Goal: Navigation & Orientation: Find specific page/section

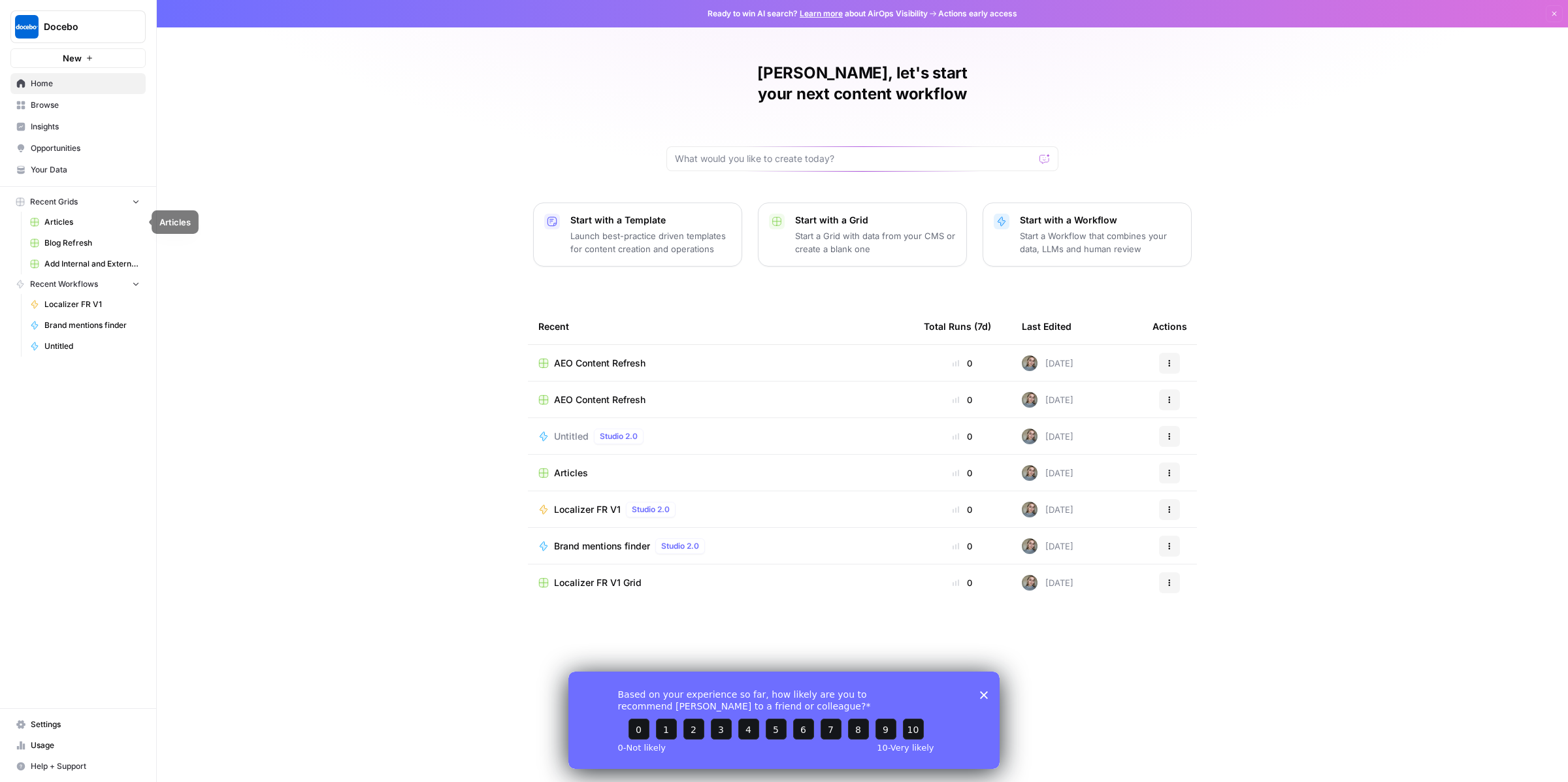
click at [80, 213] on link "Articles" at bounding box center [85, 222] width 122 height 21
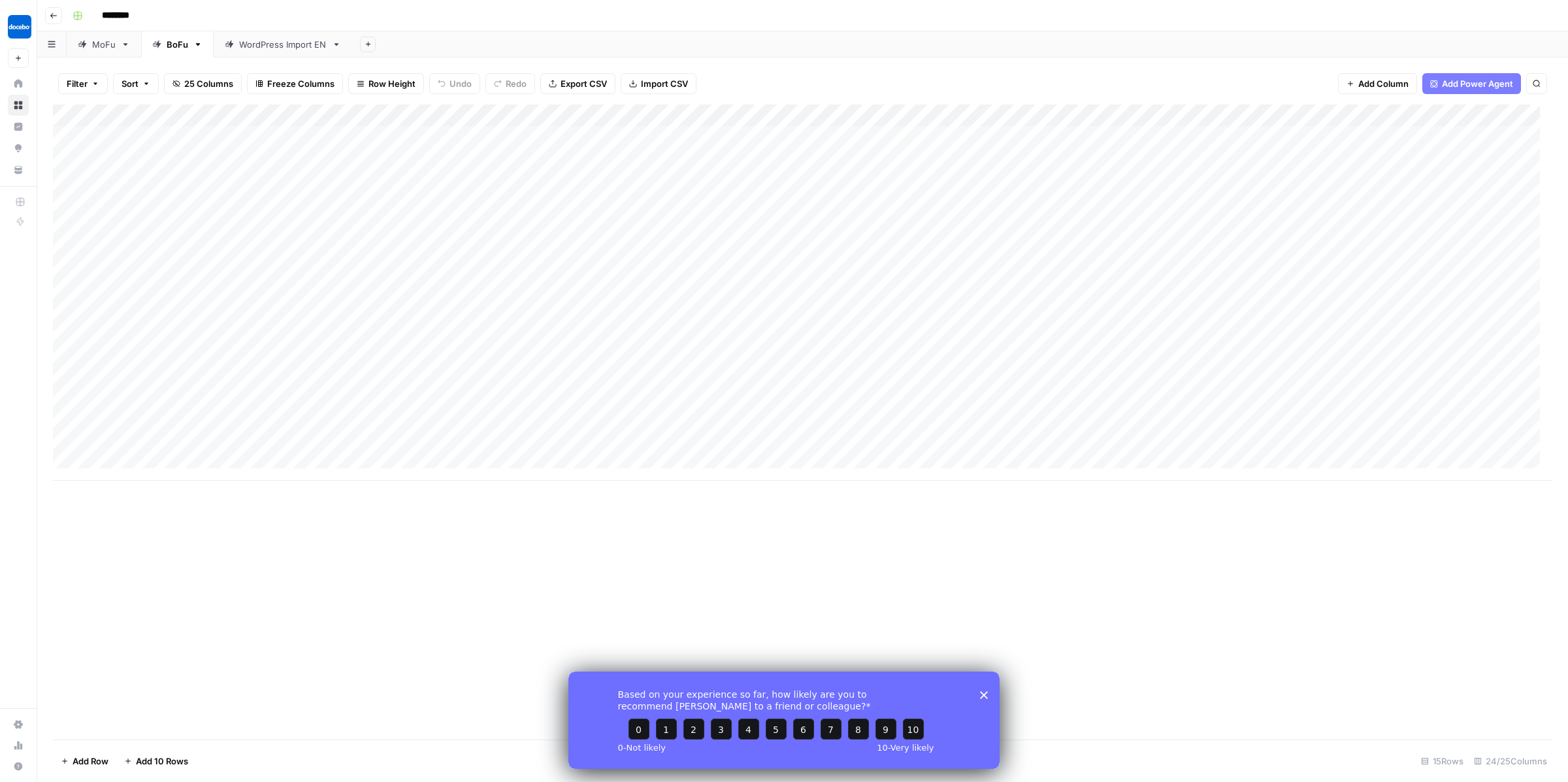
click at [101, 46] on div "MoFu" at bounding box center [104, 44] width 23 height 13
click at [180, 46] on div "BoFu" at bounding box center [177, 44] width 22 height 13
click at [104, 45] on div "MoFu" at bounding box center [104, 44] width 23 height 13
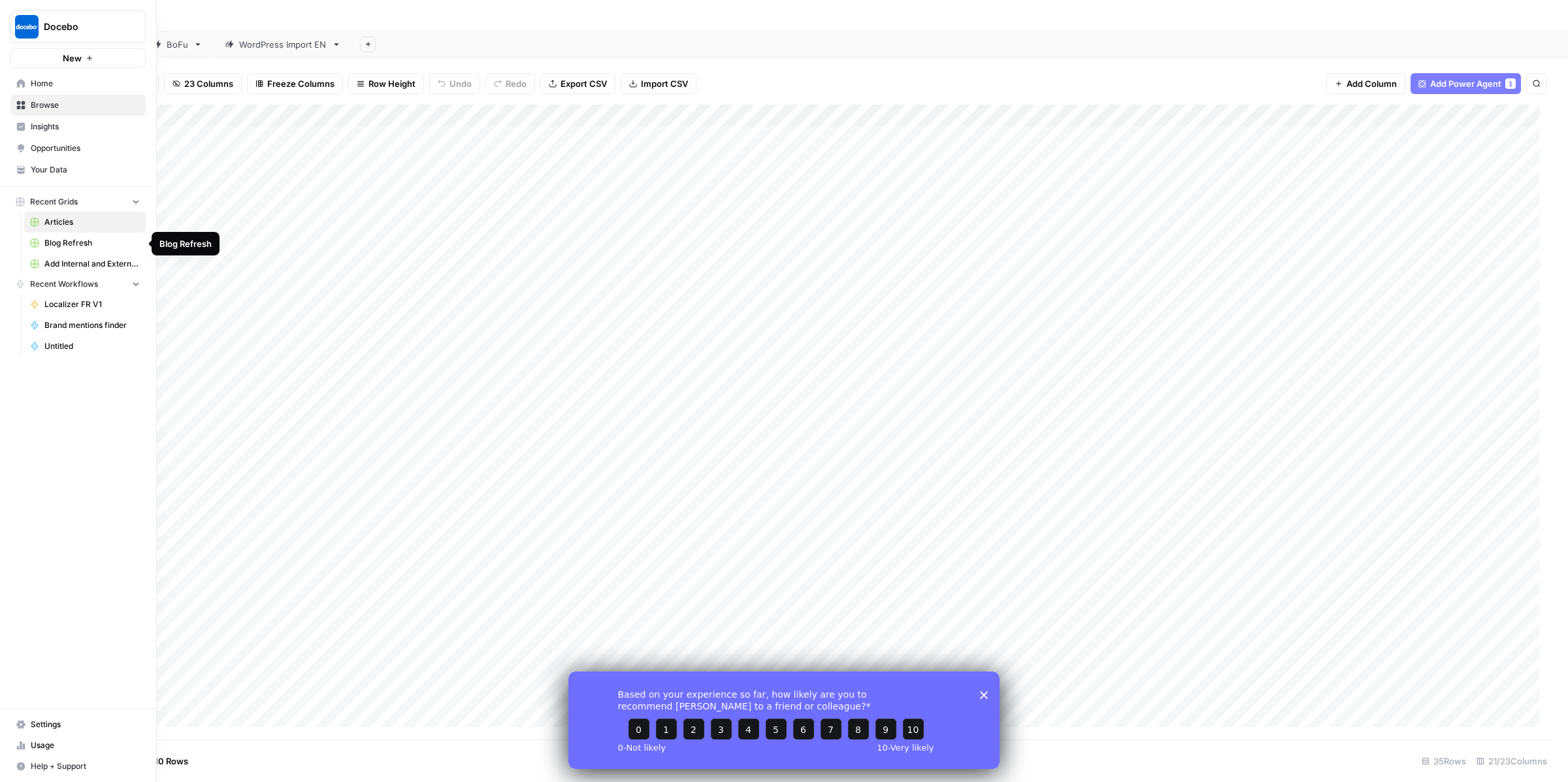
click at [67, 247] on span "Blog Refresh" at bounding box center [92, 244] width 96 height 12
